Goal: Information Seeking & Learning: Compare options

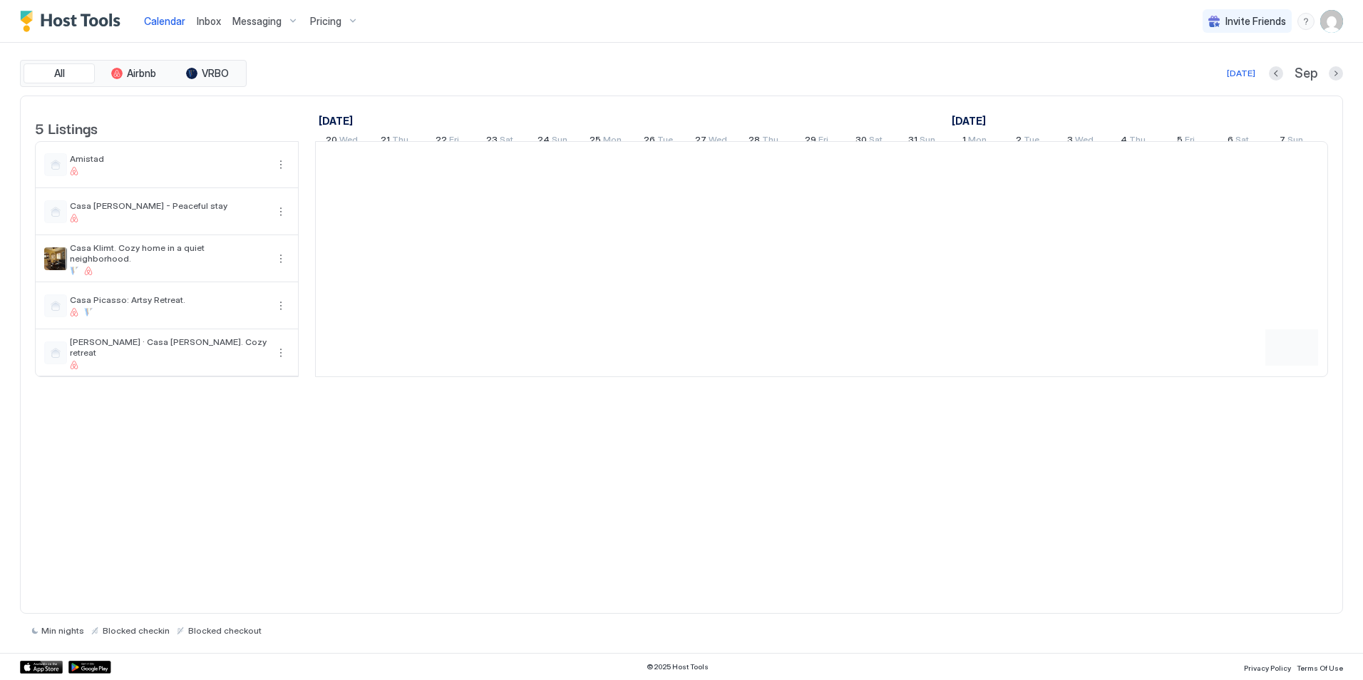
scroll to position [0, 792]
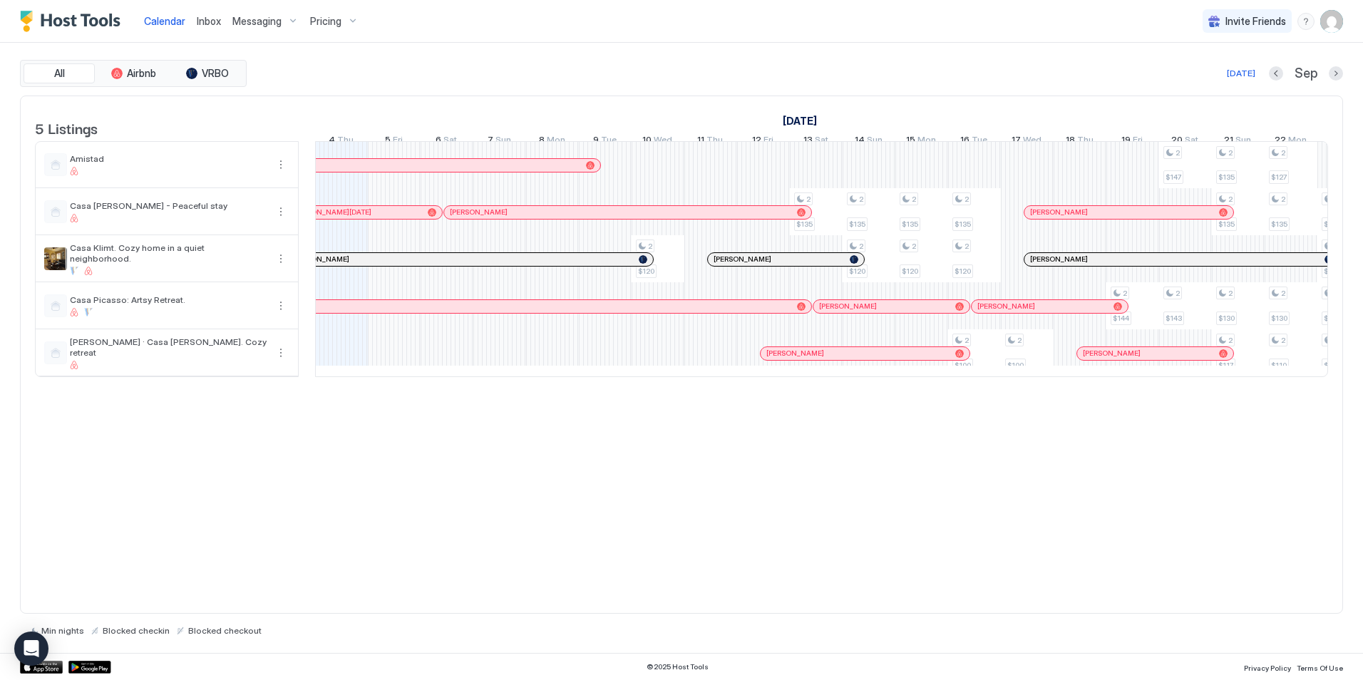
click at [329, 22] on span "Pricing" at bounding box center [325, 21] width 31 height 13
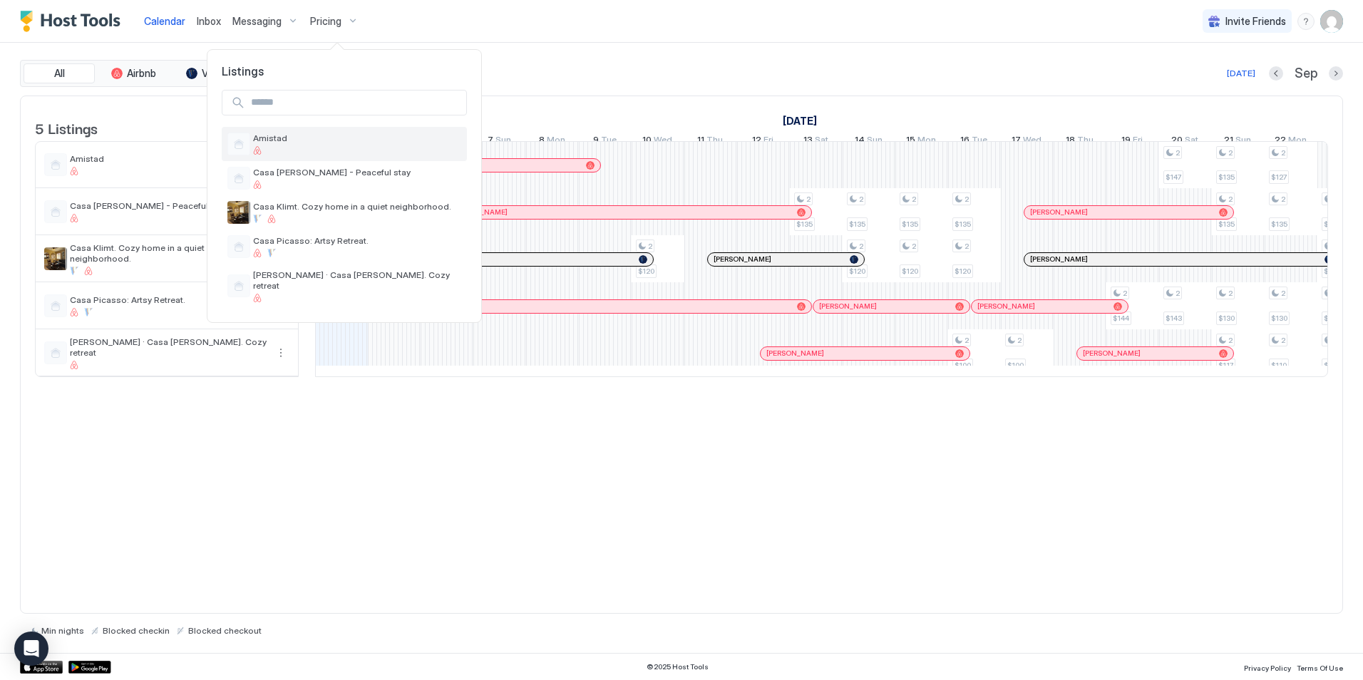
click at [265, 143] on span "Amistad" at bounding box center [357, 138] width 208 height 11
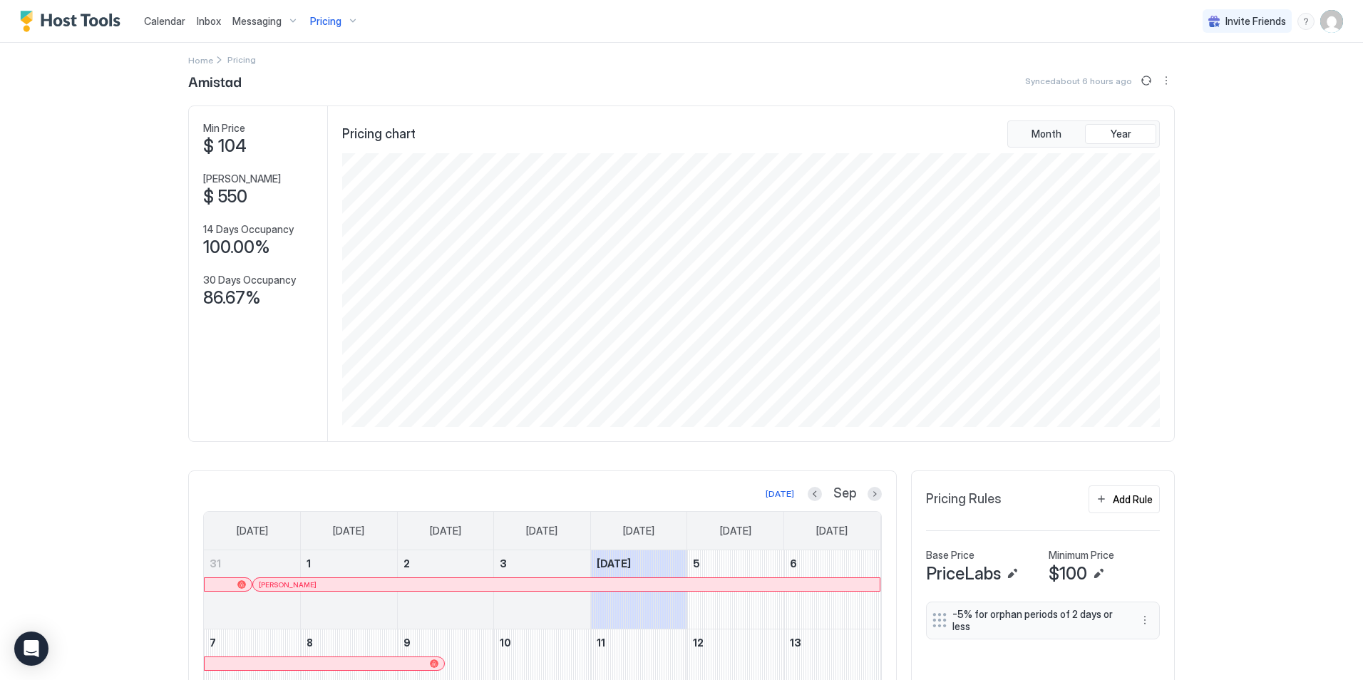
scroll to position [11, 0]
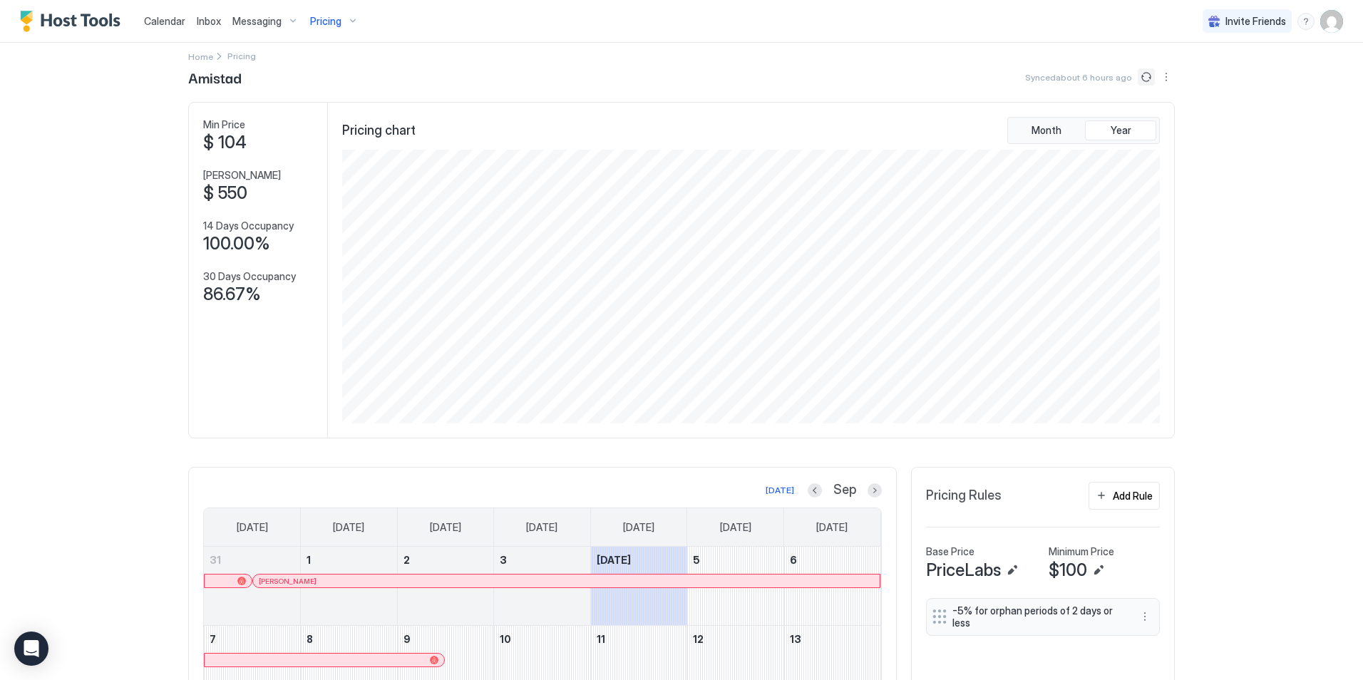
click at [1139, 75] on button "Sync prices" at bounding box center [1146, 76] width 17 height 17
click at [343, 17] on div "Pricing" at bounding box center [335, 21] width 60 height 24
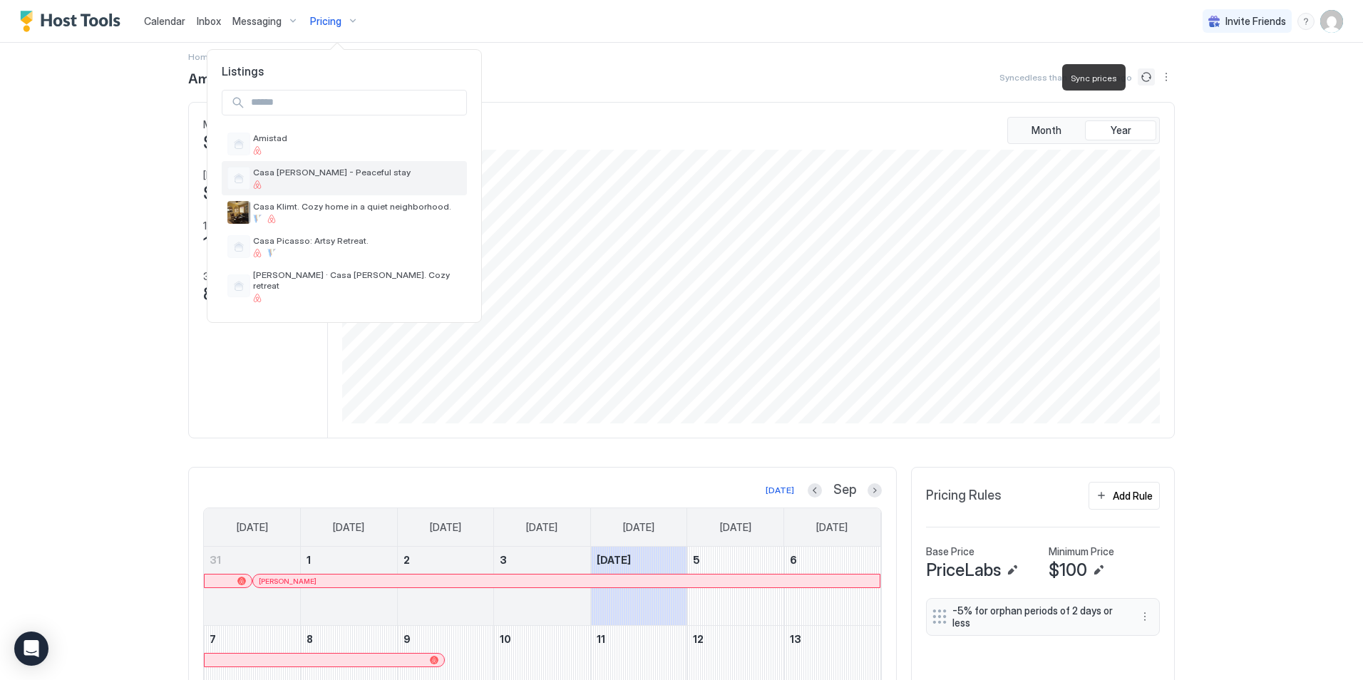
click at [295, 178] on span "Casa [PERSON_NAME] - Peaceful stay" at bounding box center [357, 172] width 208 height 11
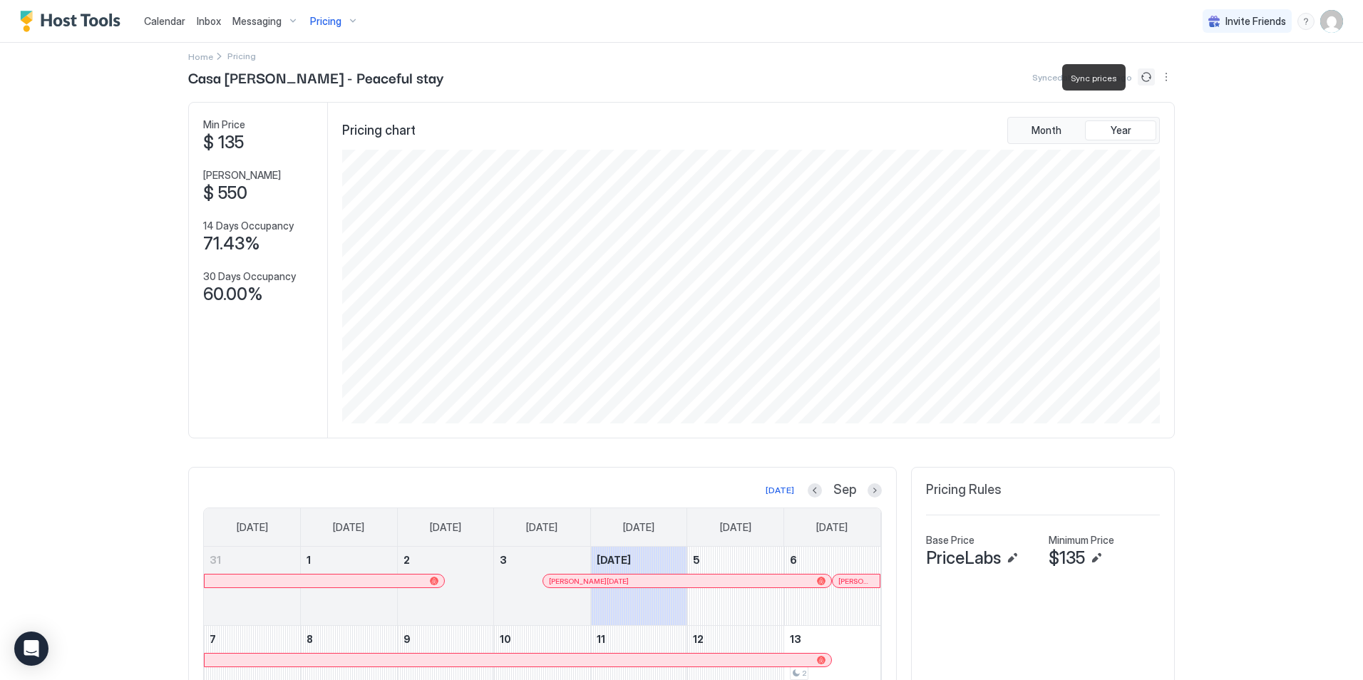
click at [1140, 75] on button "Sync prices" at bounding box center [1146, 76] width 17 height 17
click at [334, 23] on span "Pricing" at bounding box center [325, 21] width 31 height 13
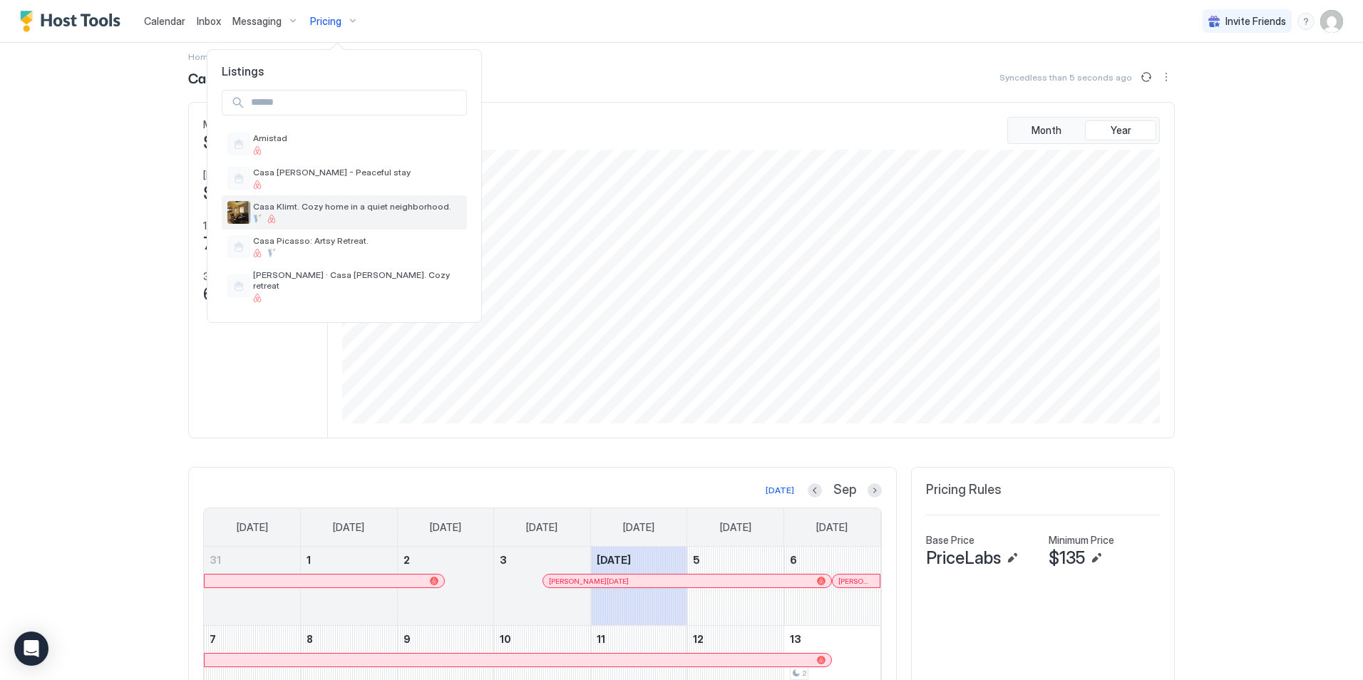
click at [292, 210] on span "Casa Klimt. Cozy home in a quiet neighborhood." at bounding box center [357, 206] width 208 height 11
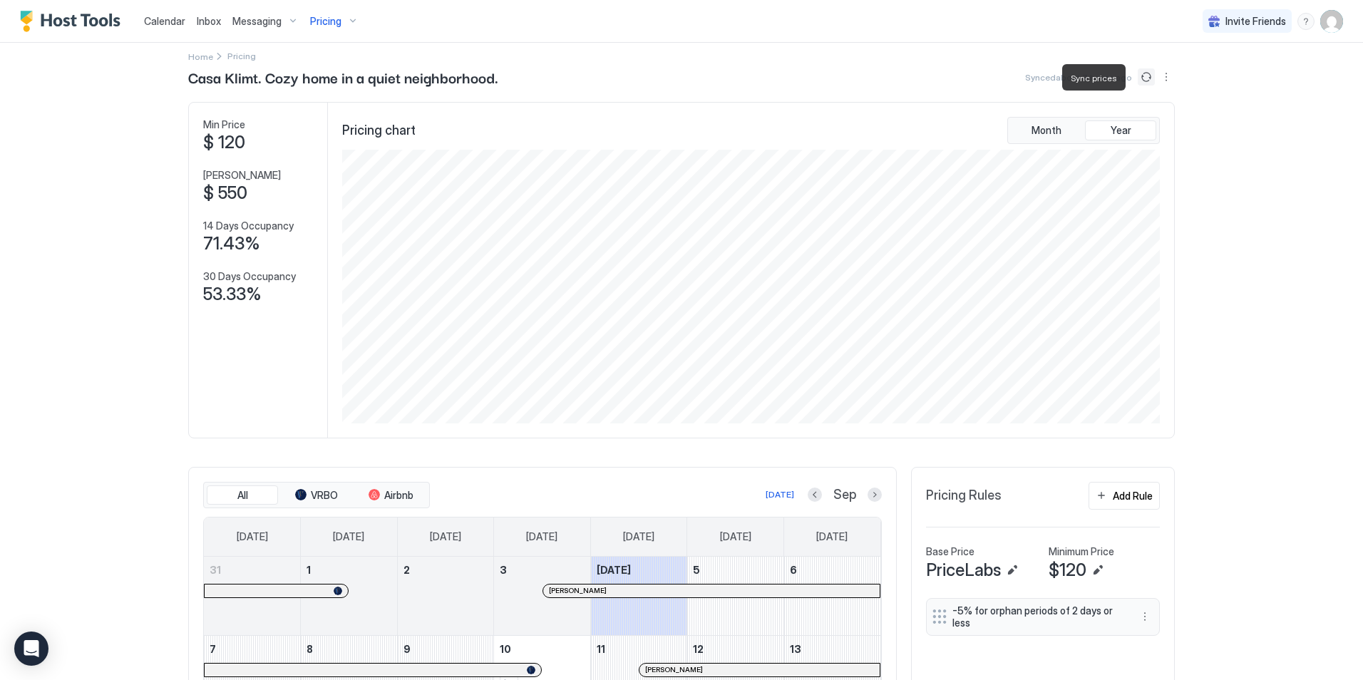
click at [1144, 72] on button "Sync prices" at bounding box center [1146, 76] width 17 height 17
click at [349, 16] on div "Pricing" at bounding box center [335, 21] width 60 height 24
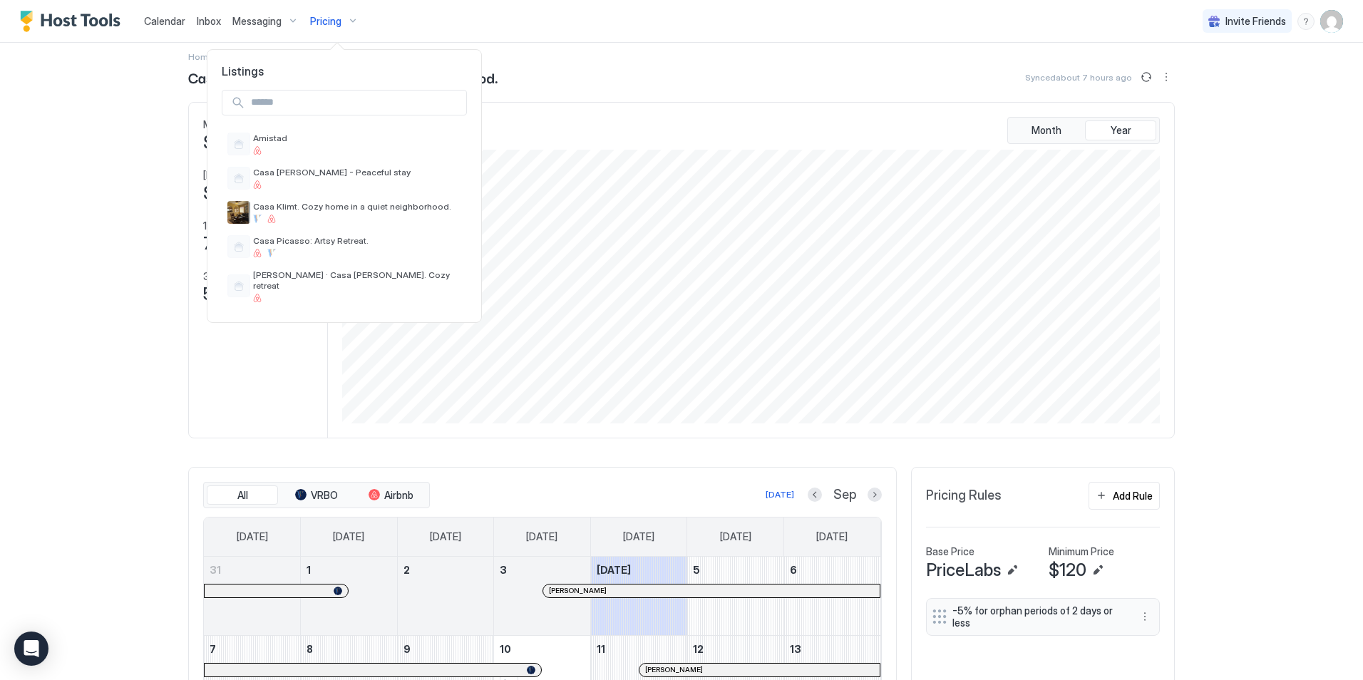
click at [682, 63] on div at bounding box center [681, 340] width 1363 height 680
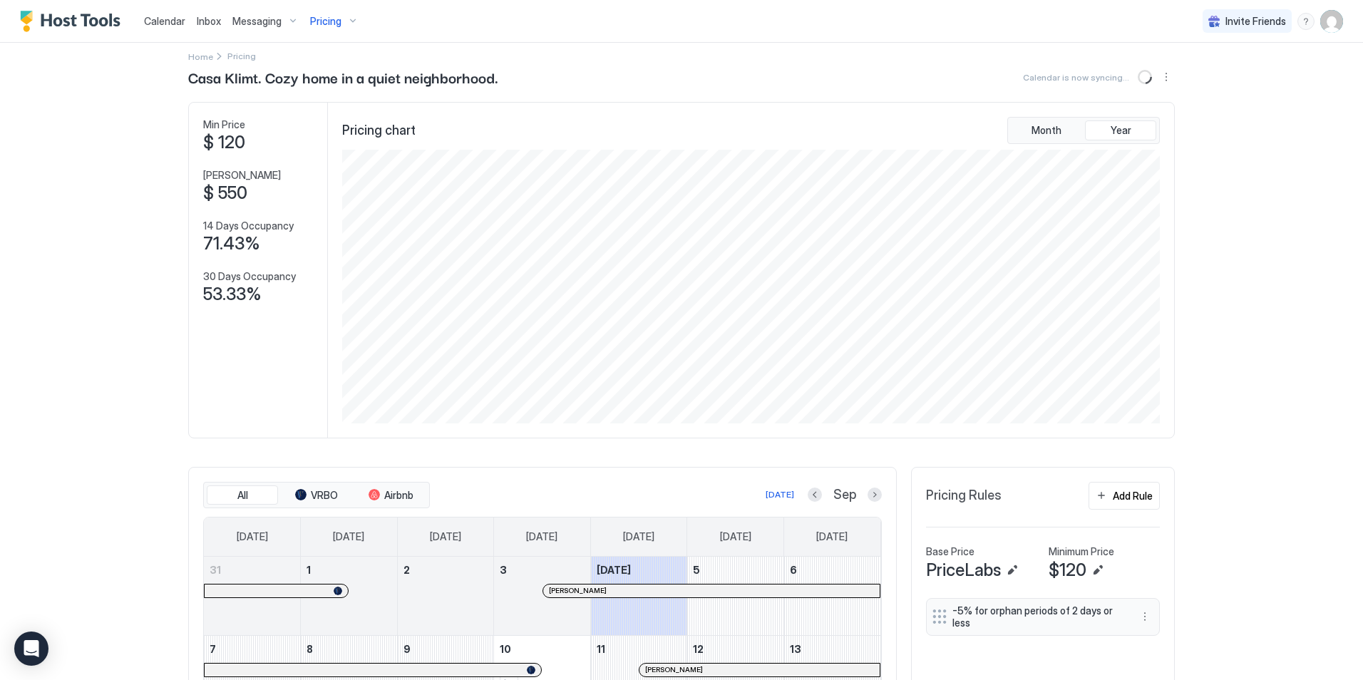
click at [334, 24] on span "Pricing" at bounding box center [325, 21] width 31 height 13
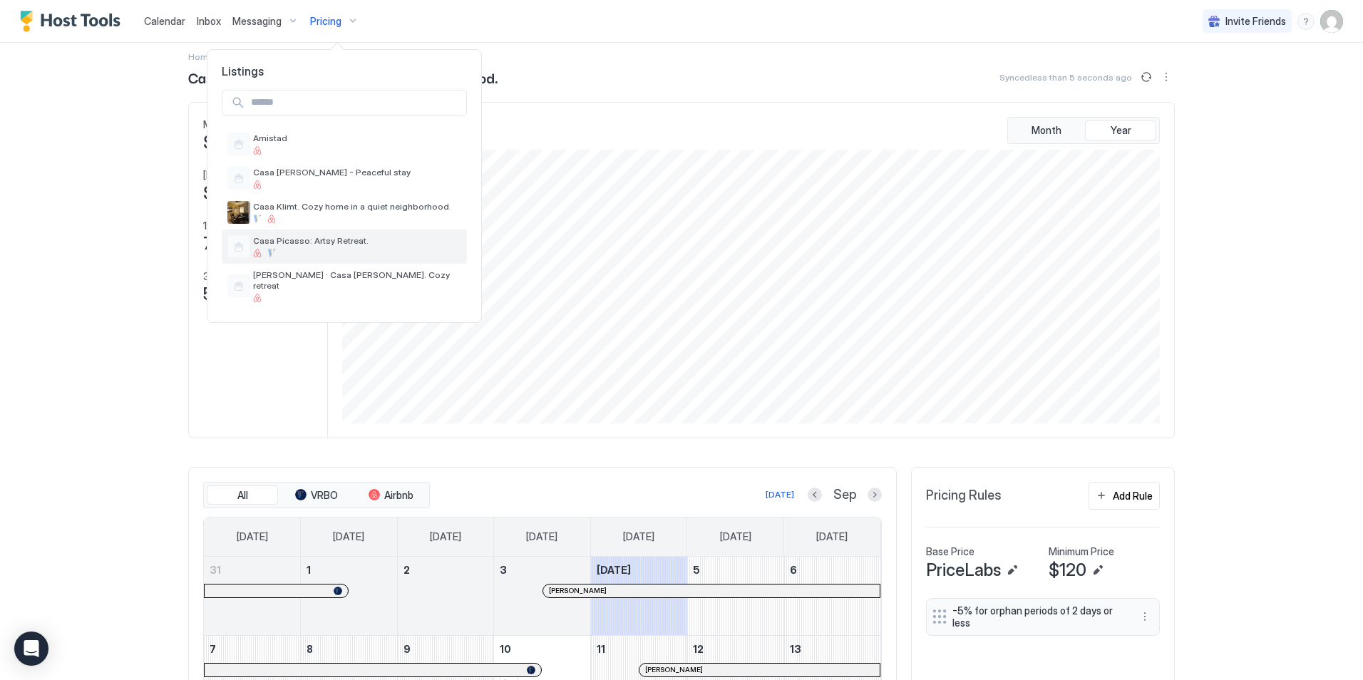
click at [307, 237] on span "Casa Picasso: Artsy Retreat." at bounding box center [357, 240] width 208 height 11
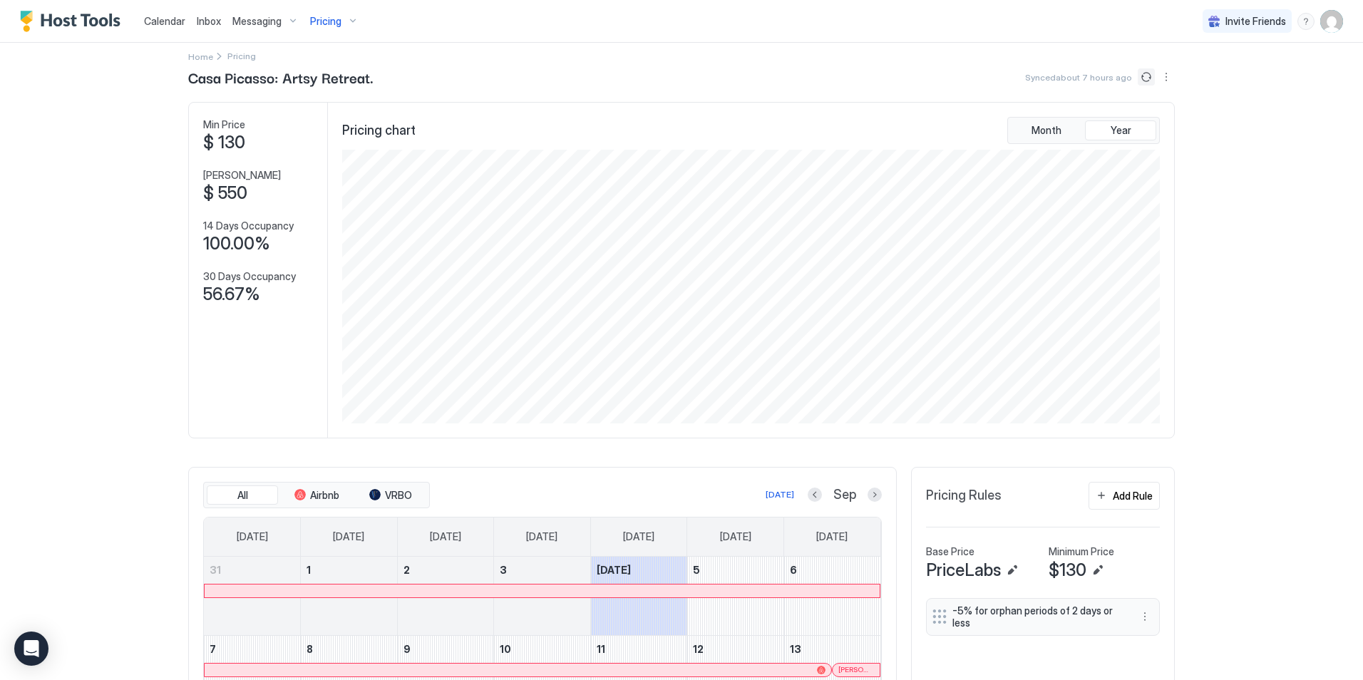
click at [1139, 74] on button "Sync prices" at bounding box center [1146, 76] width 17 height 17
click at [1141, 78] on button "Sync prices" at bounding box center [1146, 76] width 17 height 17
click at [329, 27] on span "Pricing" at bounding box center [325, 21] width 31 height 13
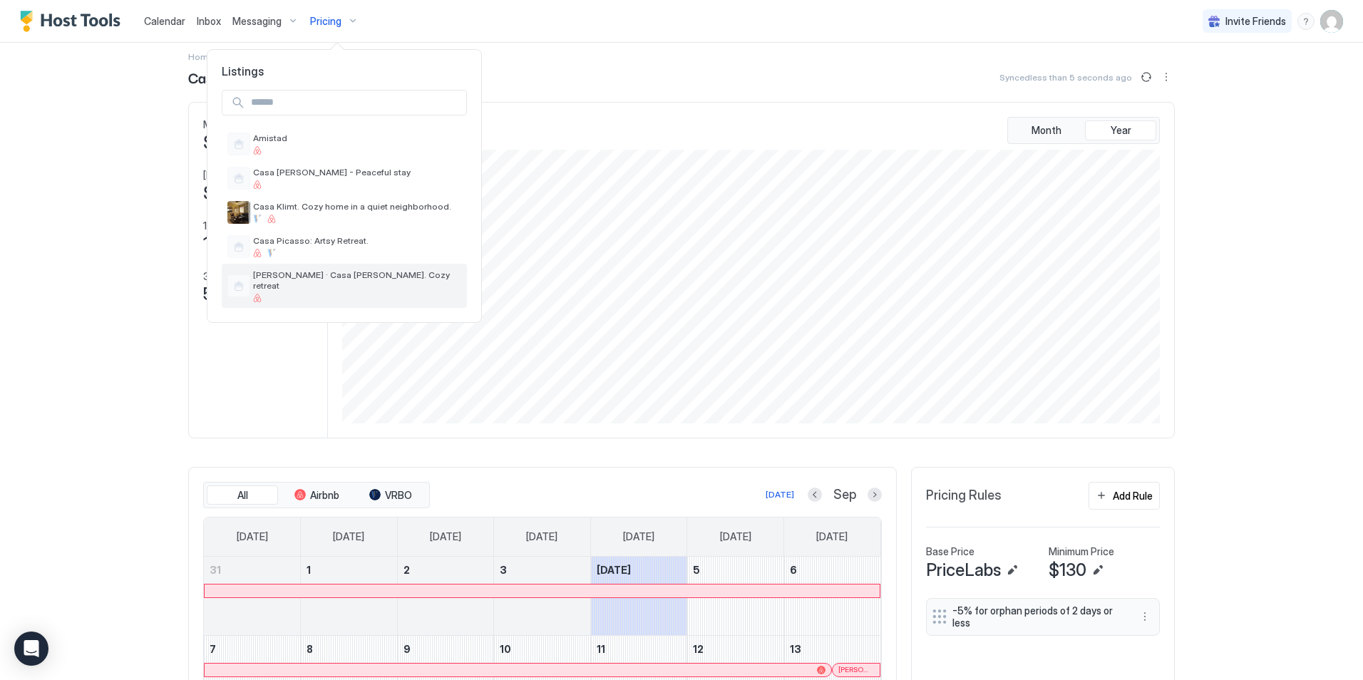
click at [285, 272] on span "[PERSON_NAME] · Casa [PERSON_NAME]. Cozy retreat" at bounding box center [357, 280] width 208 height 21
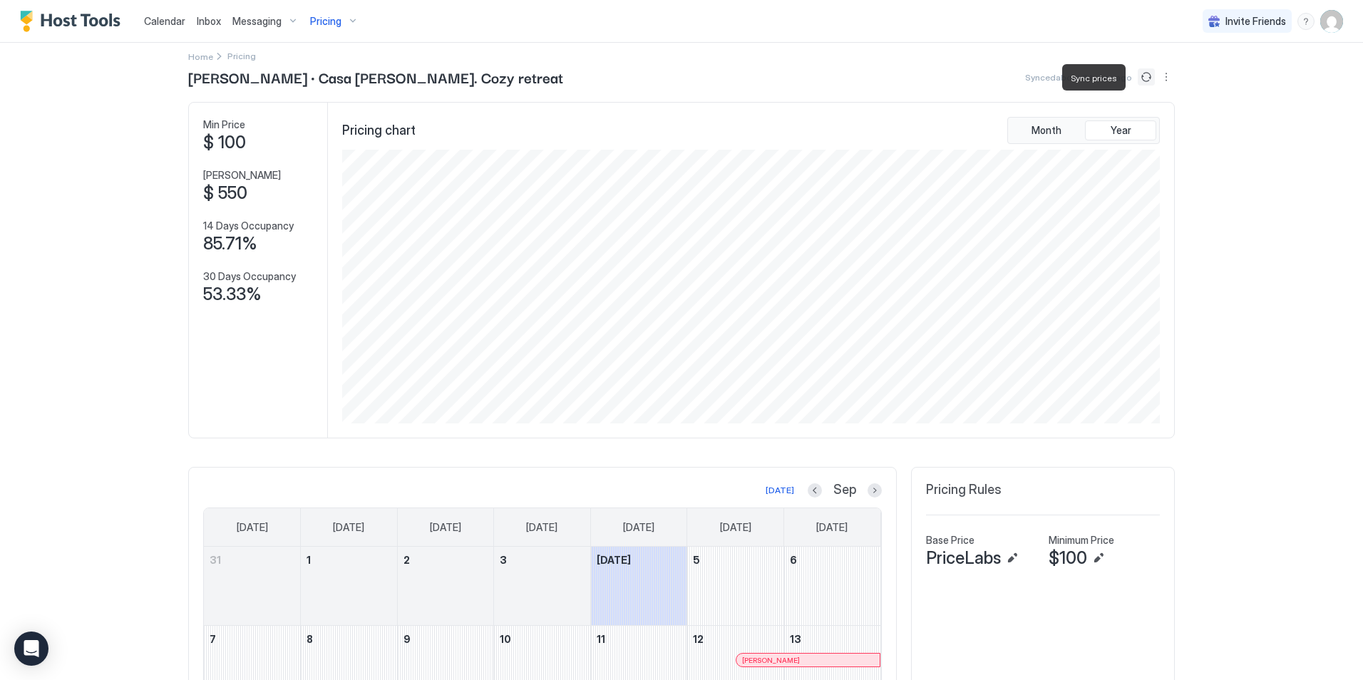
click at [1140, 73] on button "Sync prices" at bounding box center [1146, 76] width 17 height 17
click at [347, 20] on div "Pricing" at bounding box center [335, 21] width 60 height 24
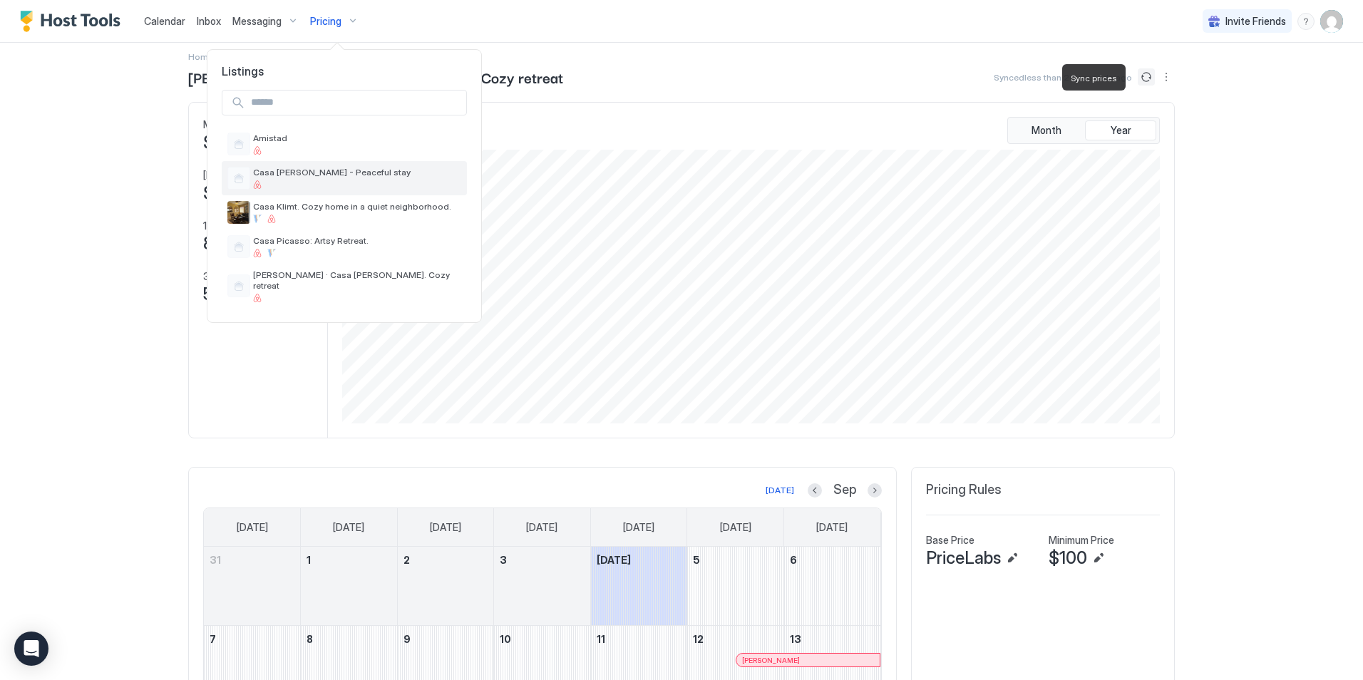
click at [298, 175] on span "Casa [PERSON_NAME] - Peaceful stay" at bounding box center [357, 172] width 208 height 11
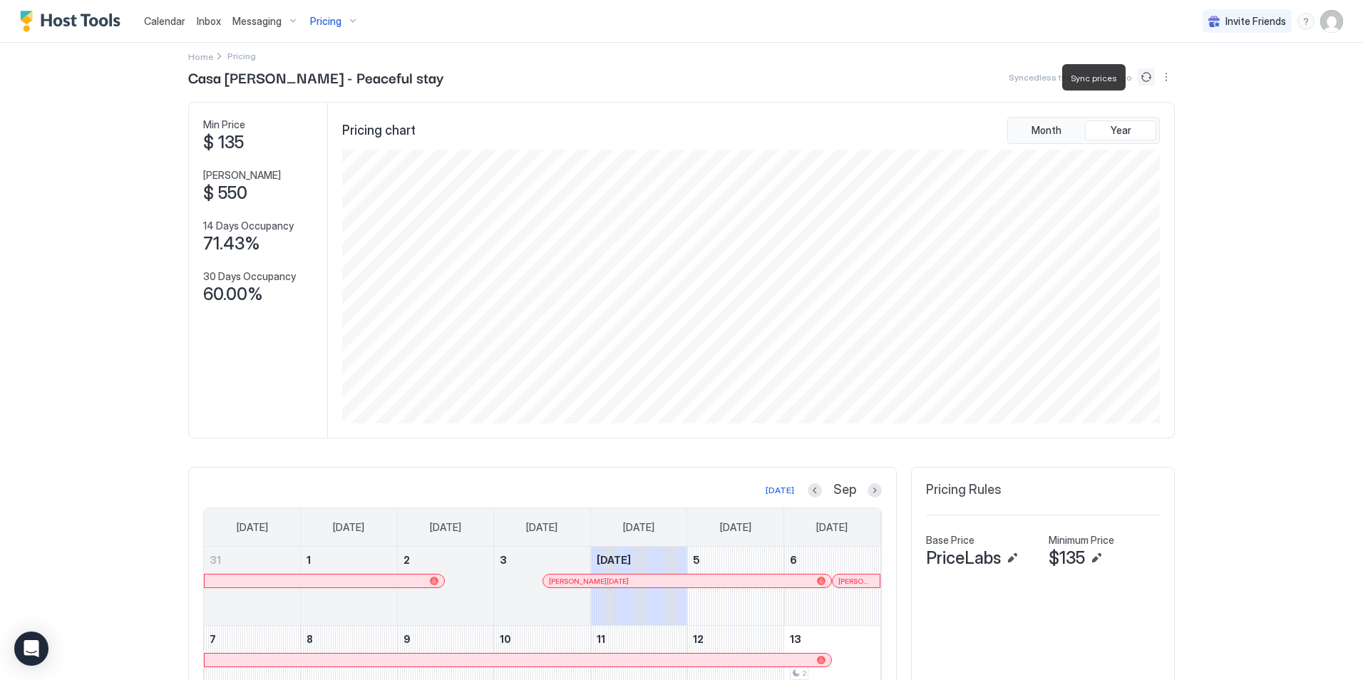
click at [338, 15] on span "Pricing" at bounding box center [325, 21] width 31 height 13
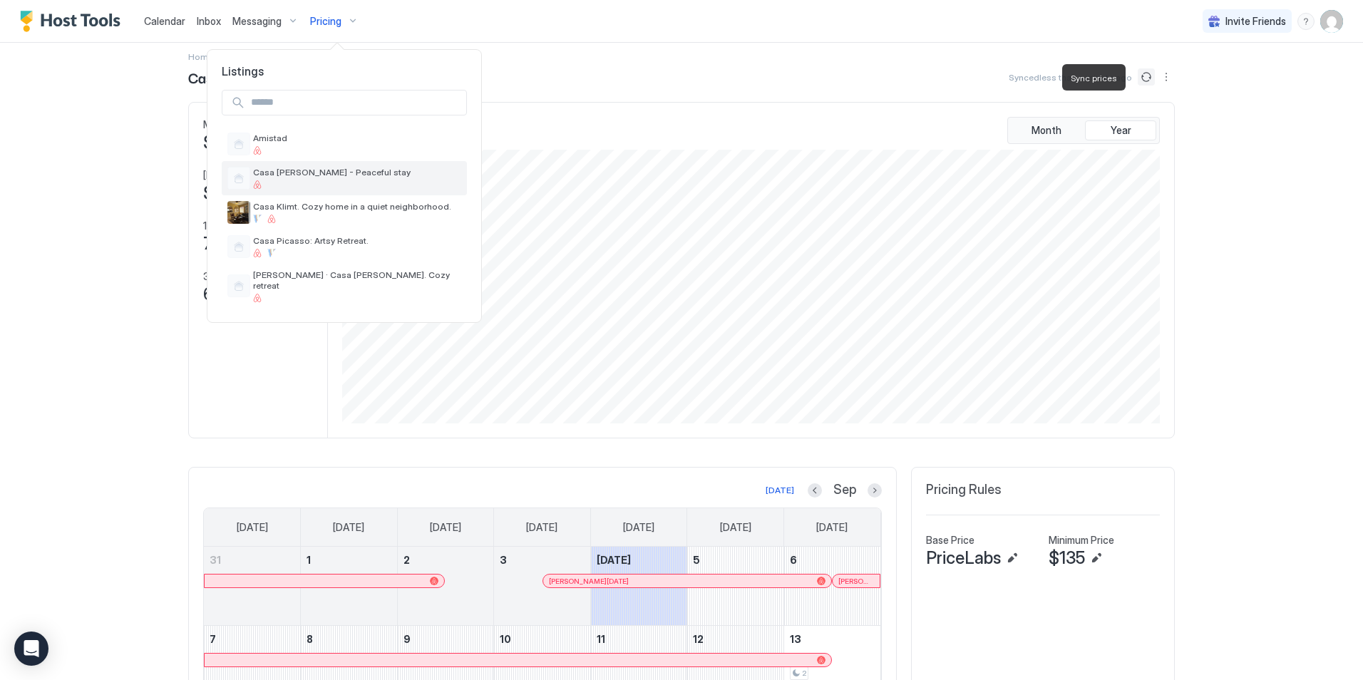
click at [285, 169] on span "Casa [PERSON_NAME] - Peaceful stay" at bounding box center [357, 172] width 208 height 11
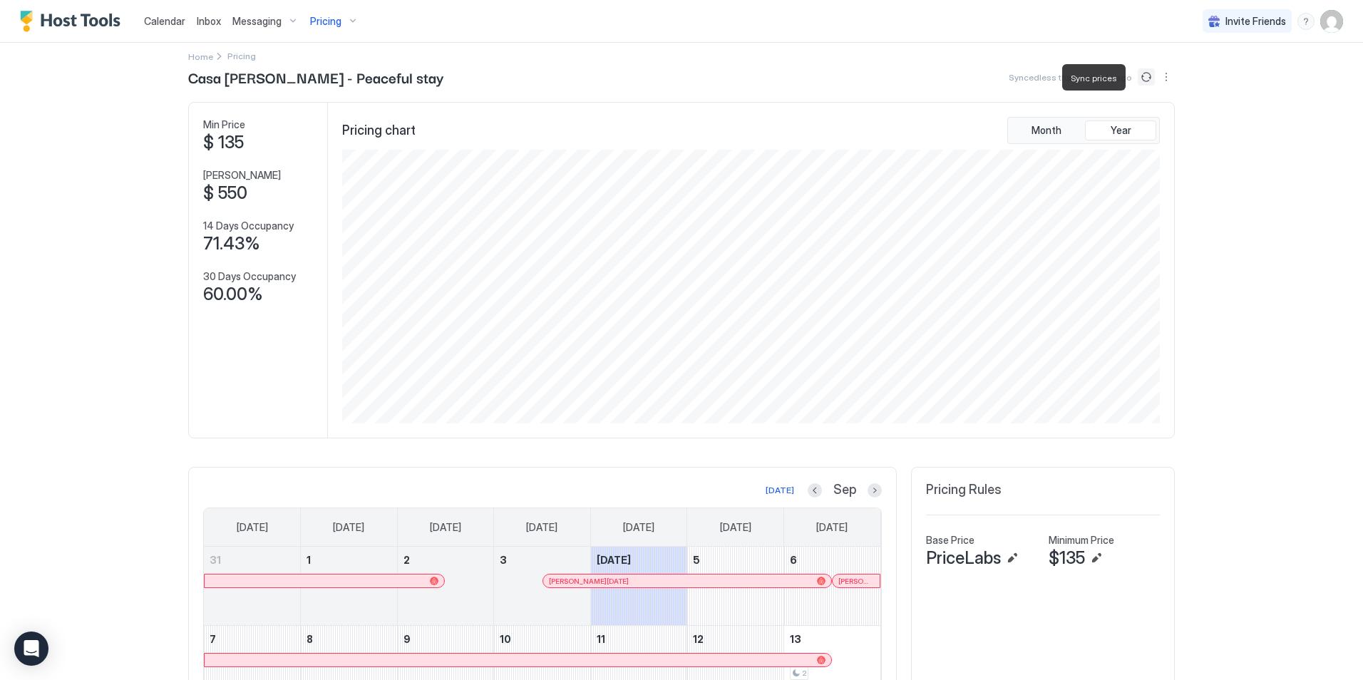
click at [352, 24] on div "Pricing" at bounding box center [335, 21] width 60 height 24
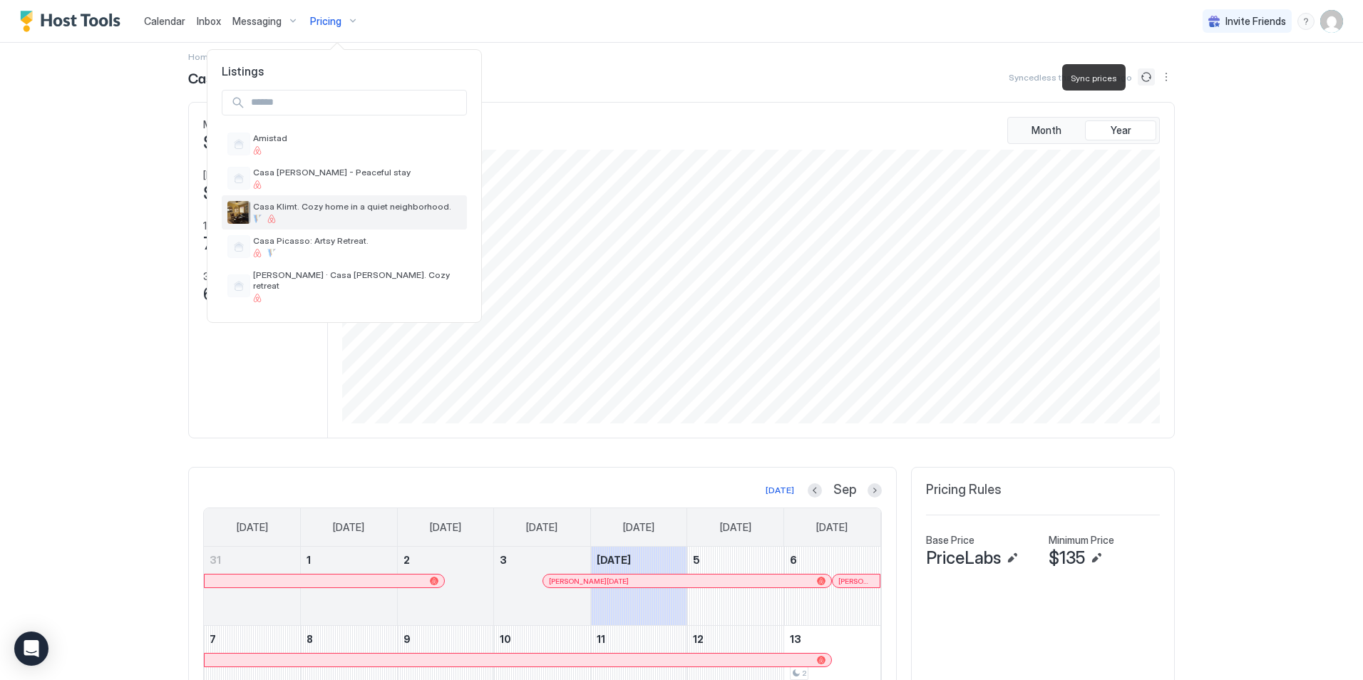
click at [292, 214] on div "Casa Klimt. Cozy home in a quiet neighborhood." at bounding box center [357, 212] width 208 height 22
